Goal: Register for event/course

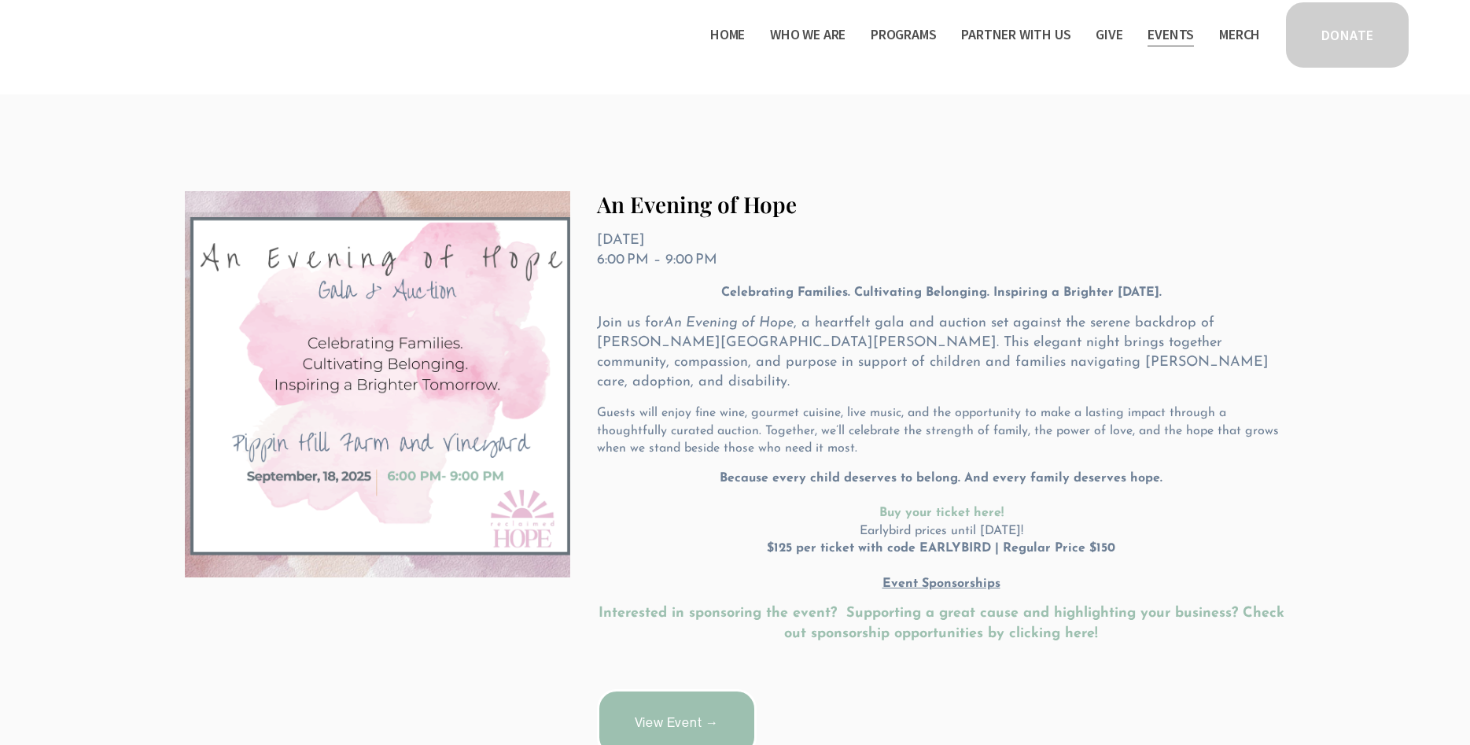
scroll to position [235, 0]
click at [668, 694] on link "View Event →" at bounding box center [677, 723] width 160 height 68
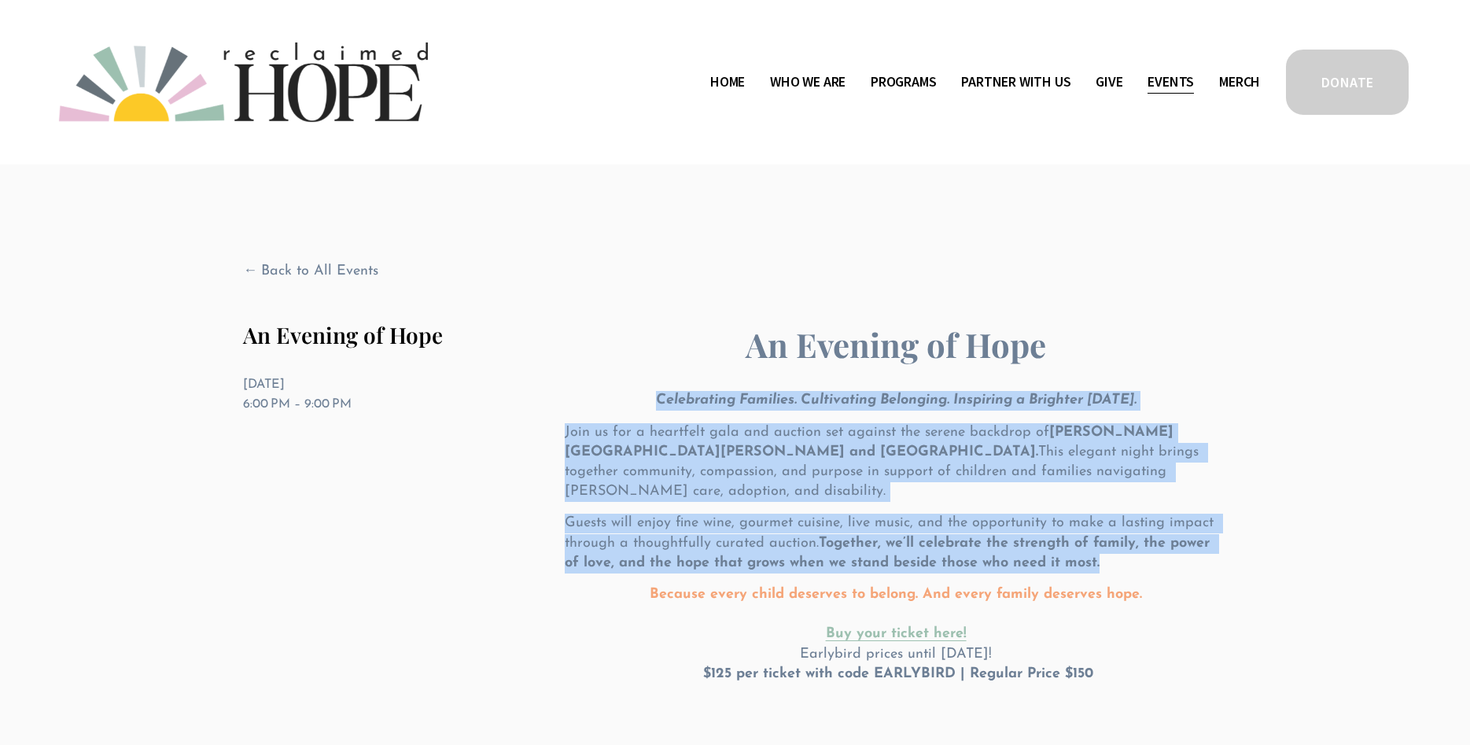
drag, startPoint x: 648, startPoint y: 397, endPoint x: 1120, endPoint y: 543, distance: 493.7
click at [1120, 543] on div "An Evening of Hope Celebrating Families. Cultivating Belonging. Inspiring a Bri…" at bounding box center [895, 547] width 661 height 450
copy div "Celebrating Families. Cultivating Belonging. Inspiring a Brighter Tomorrow. Joi…"
click at [719, 75] on link "Home" at bounding box center [727, 81] width 35 height 25
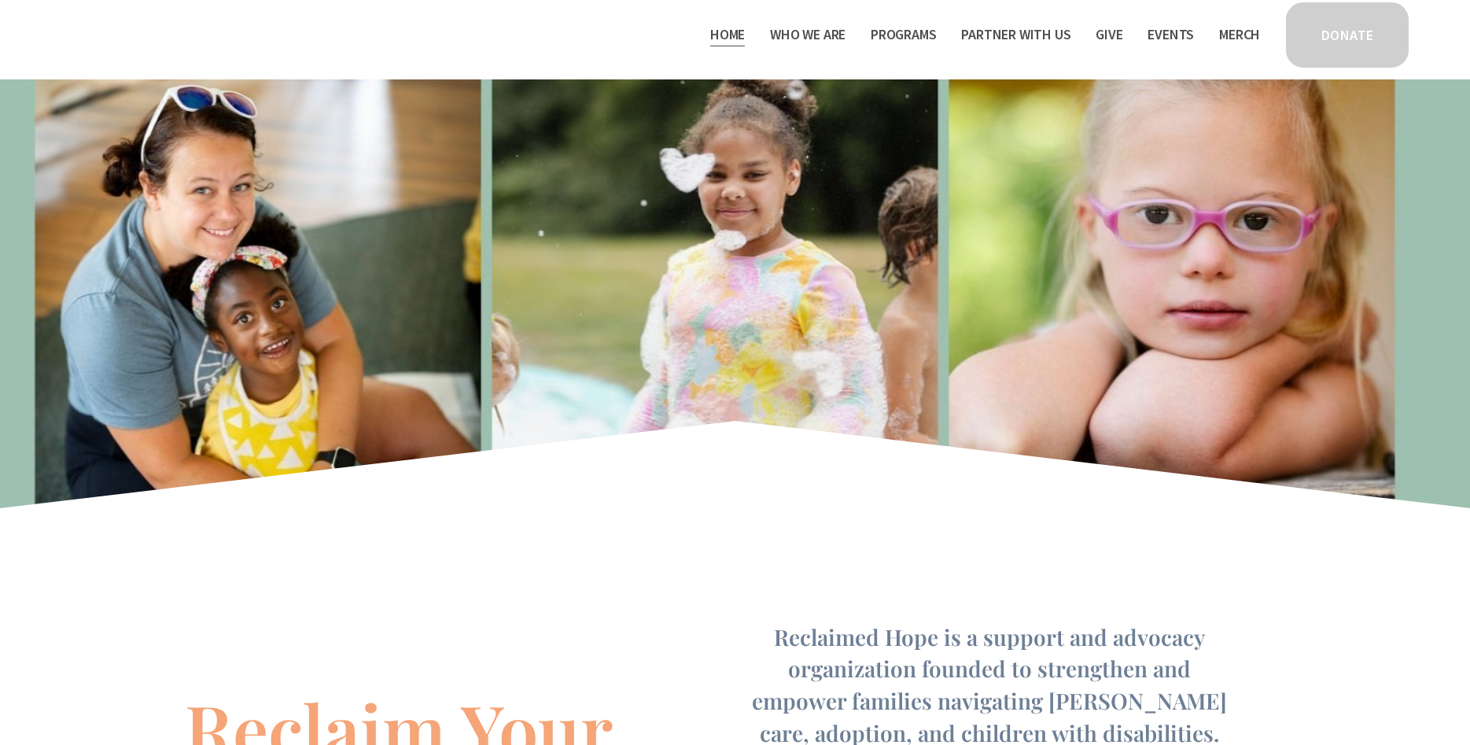
scroll to position [561, 0]
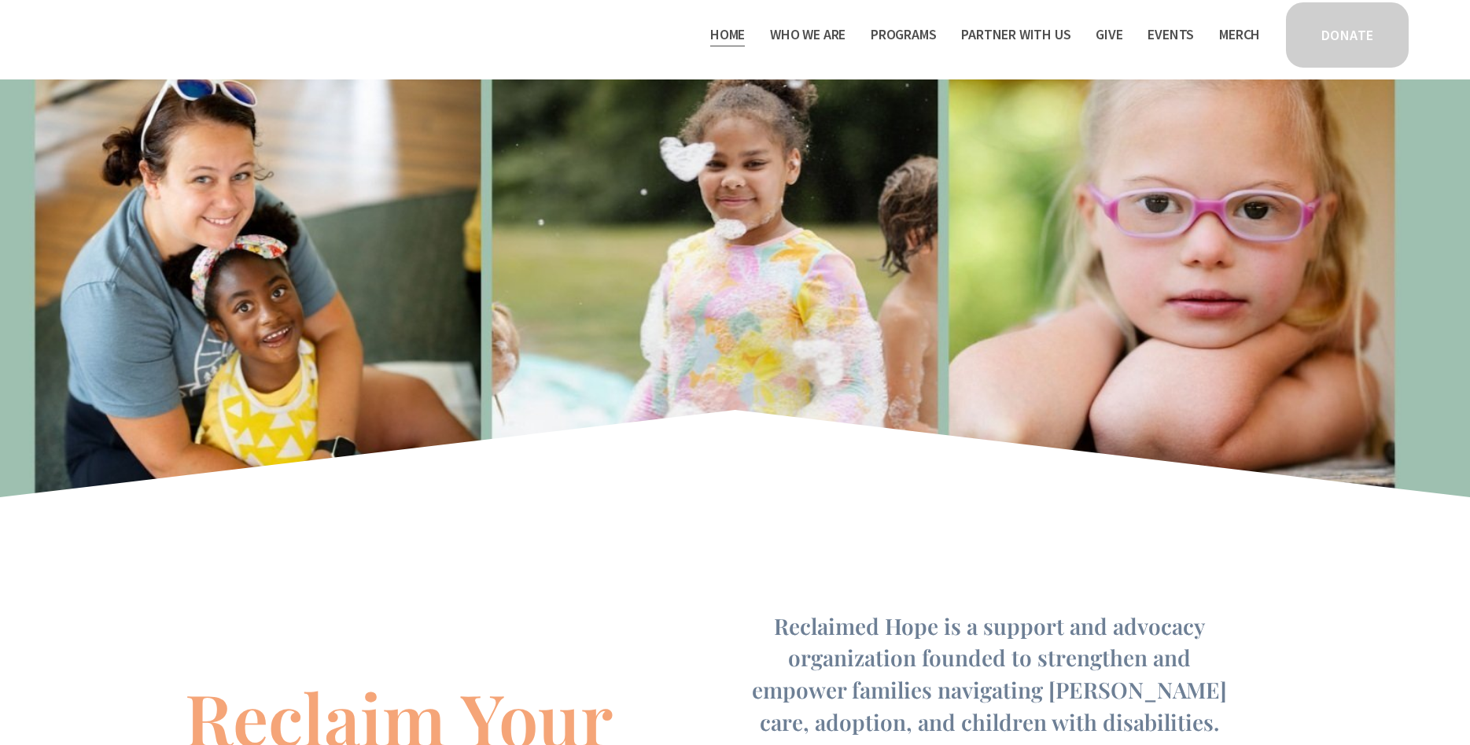
click at [593, 229] on div at bounding box center [735, 206] width 1470 height 307
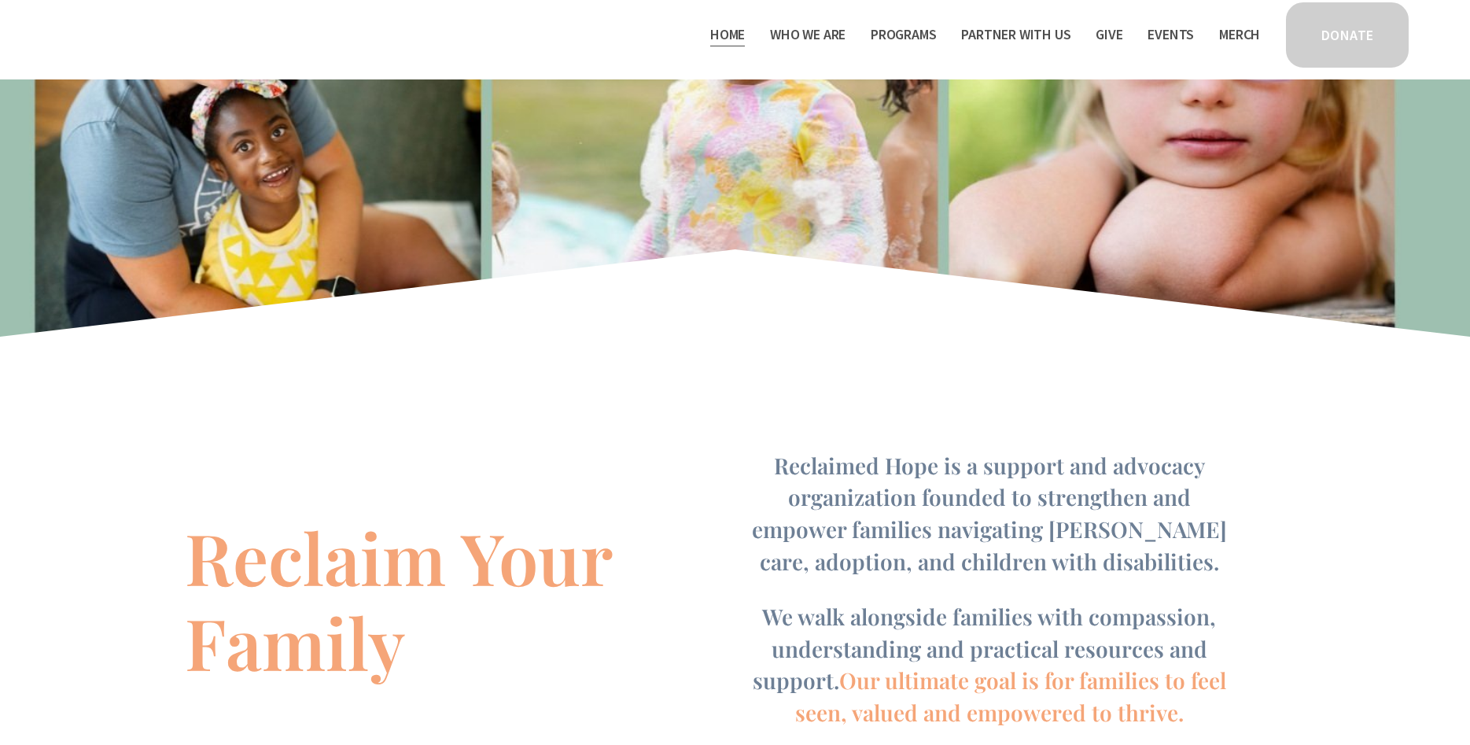
scroll to position [481, 0]
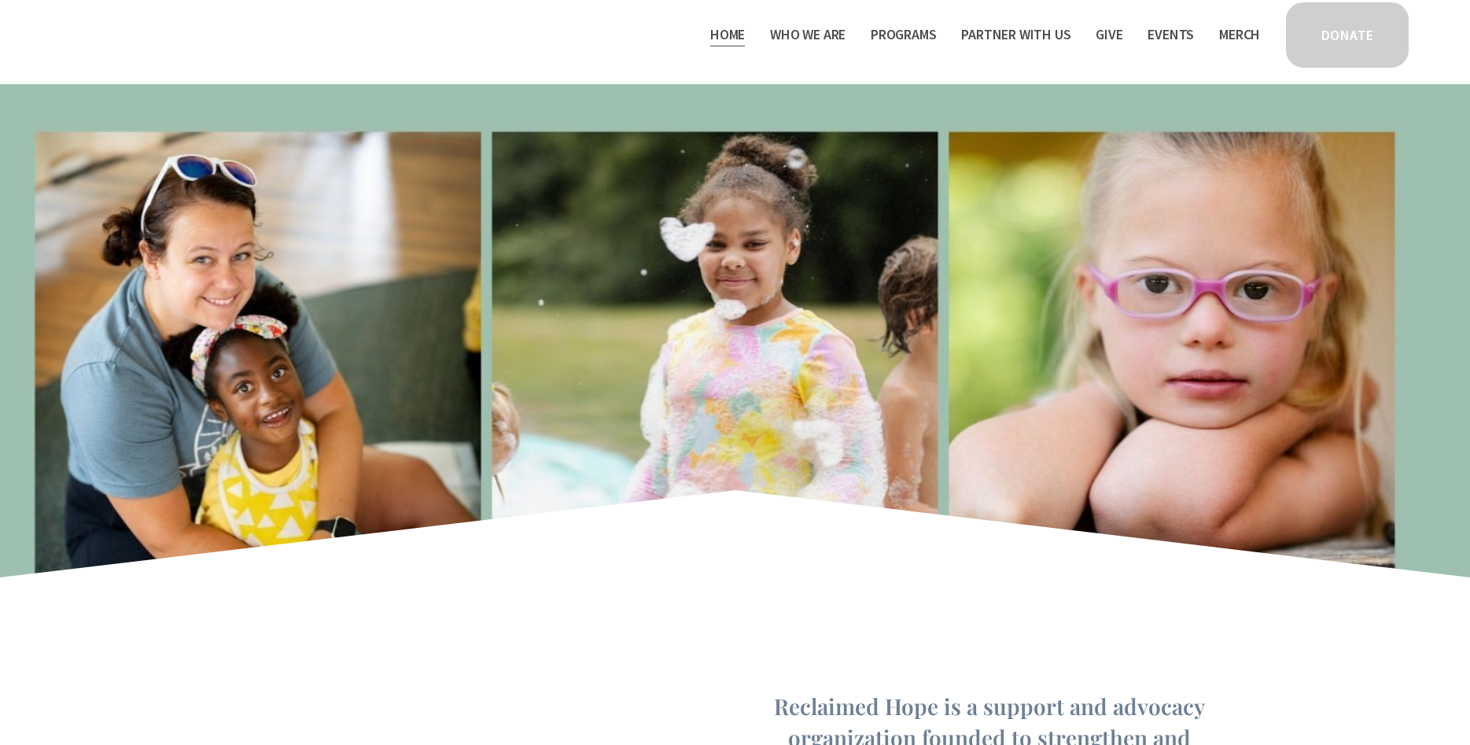
click at [557, 204] on div at bounding box center [735, 286] width 1470 height 307
